Goal: Information Seeking & Learning: Learn about a topic

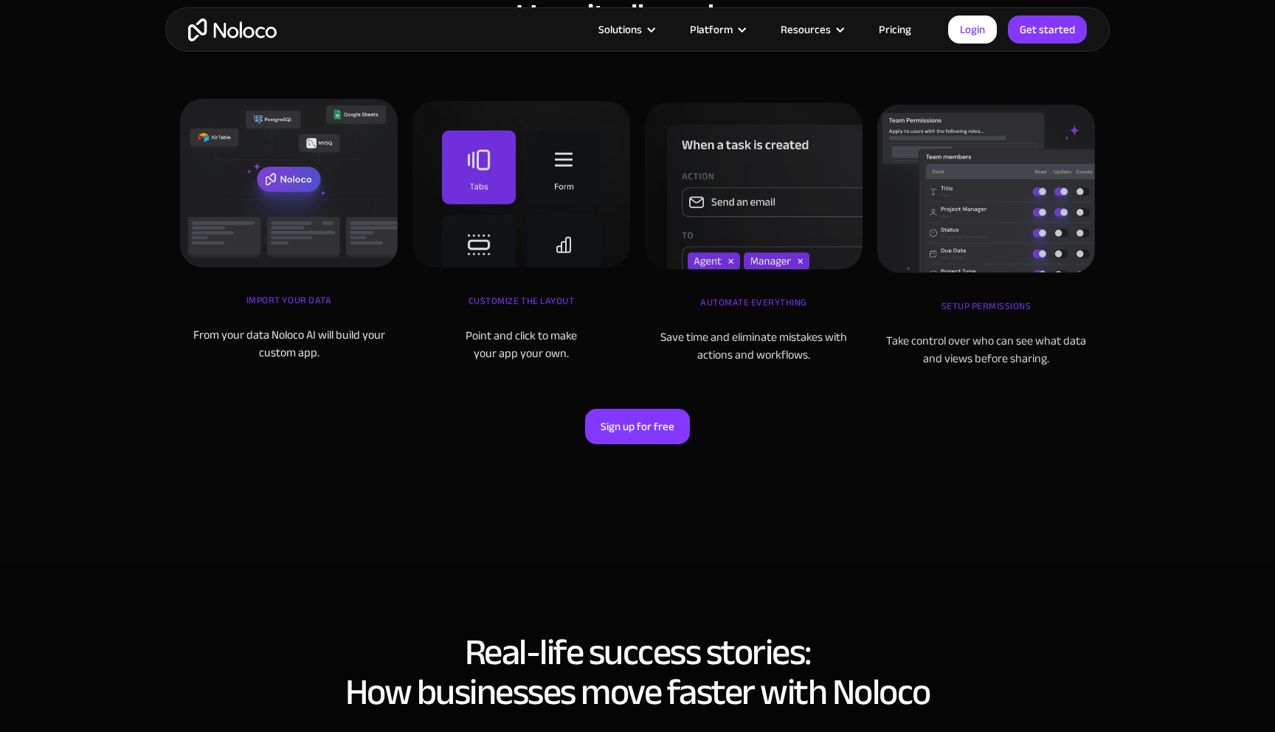
scroll to position [4891, 0]
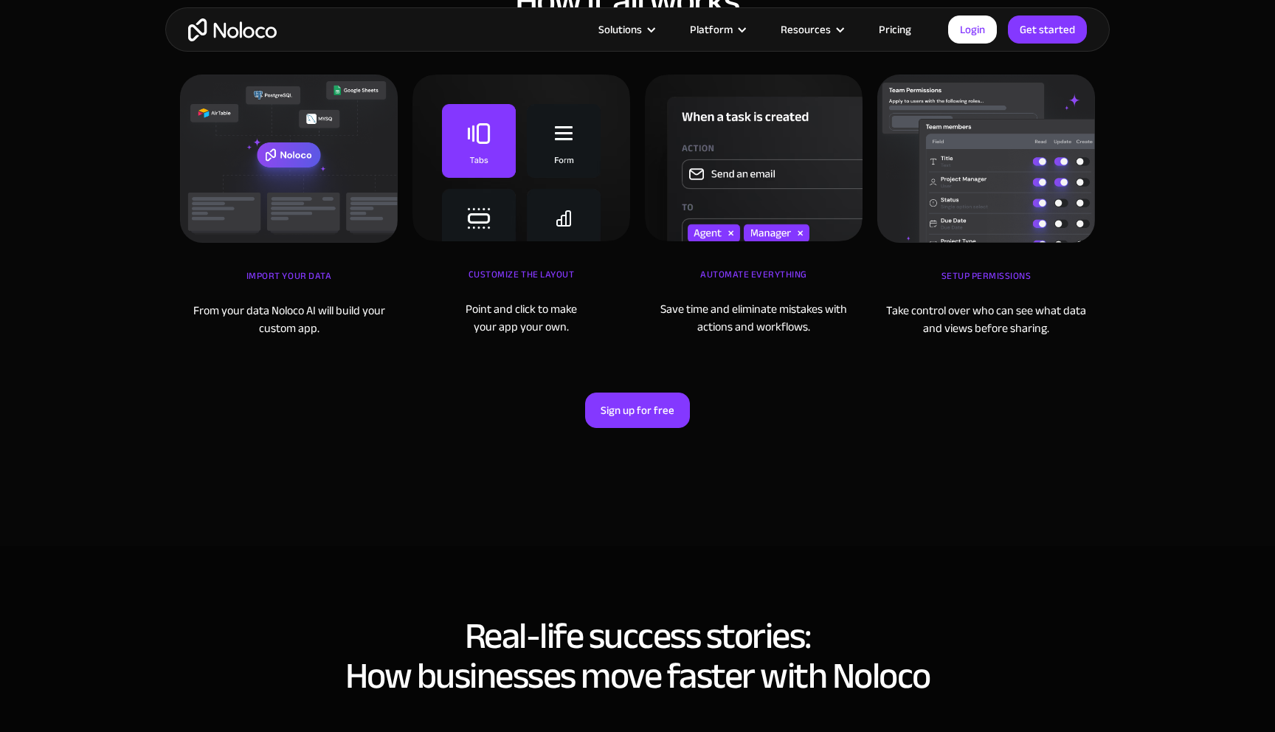
click at [896, 38] on link "Pricing" at bounding box center [894, 29] width 69 height 19
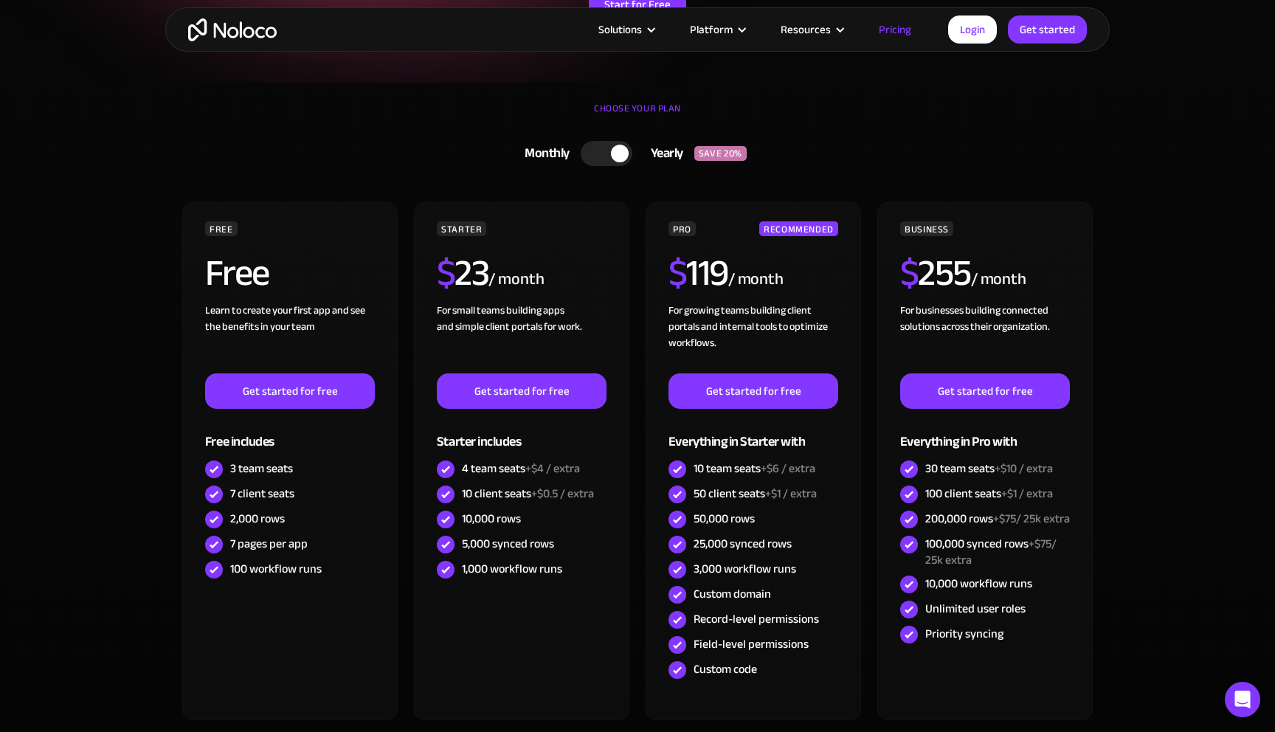
scroll to position [292, 0]
